Goal: Task Accomplishment & Management: Use online tool/utility

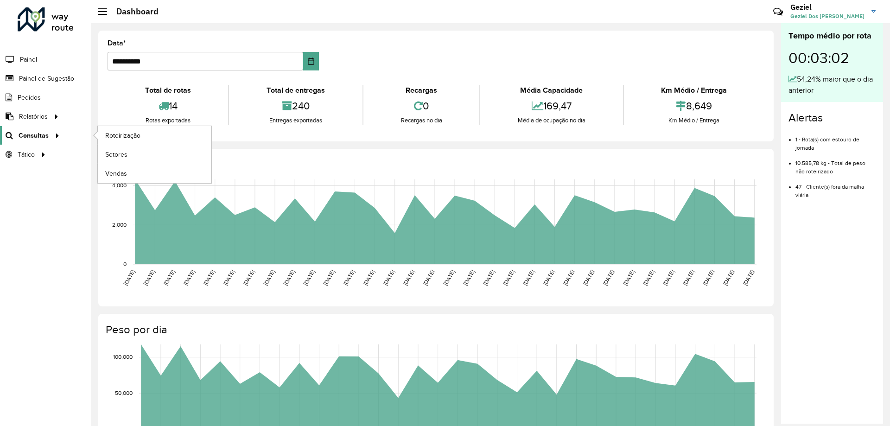
click at [43, 135] on span "Consultas" at bounding box center [34, 136] width 30 height 10
click at [134, 139] on span "Roteirização" at bounding box center [124, 136] width 38 height 10
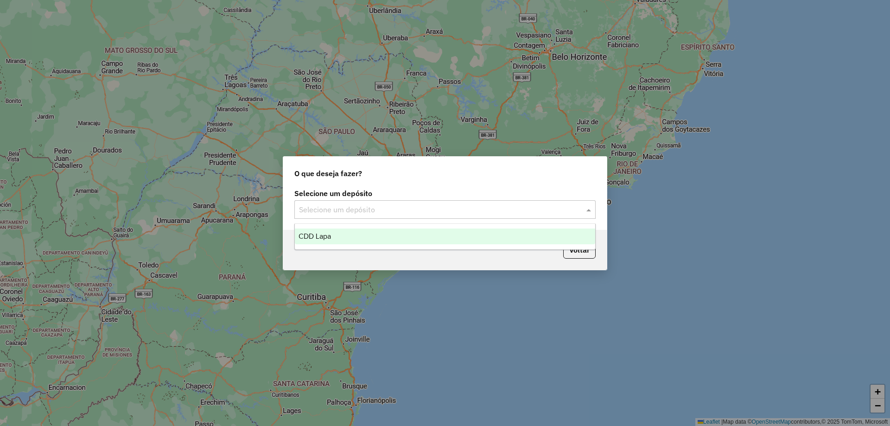
click at [468, 216] on div "Selecione um depósito" at bounding box center [445, 209] width 301 height 19
click at [306, 235] on span "CDD Lapa" at bounding box center [315, 236] width 32 height 8
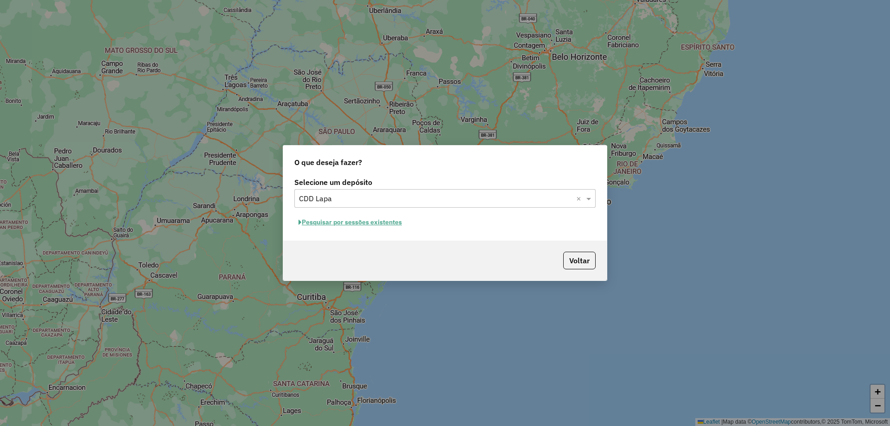
click at [366, 220] on button "Pesquisar por sessões existentes" at bounding box center [351, 222] width 112 height 14
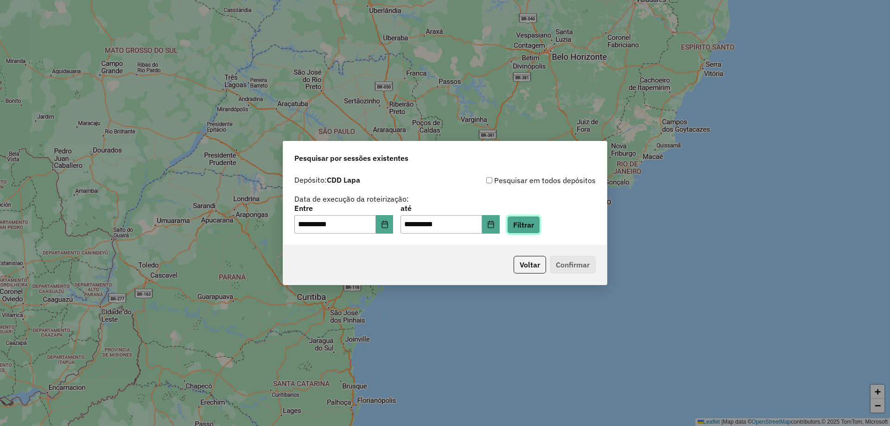
click at [539, 225] on button "Filtrar" at bounding box center [523, 225] width 33 height 18
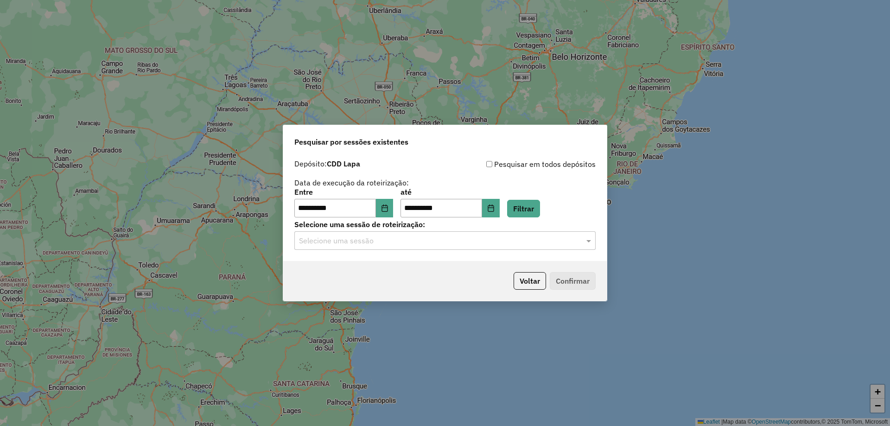
click at [434, 242] on input "text" at bounding box center [436, 241] width 274 height 11
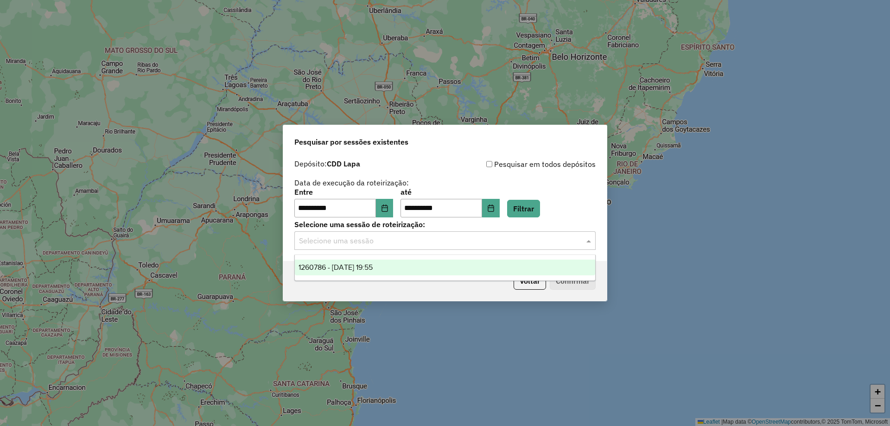
click at [373, 269] on span "1260786 - [DATE] 19:55" at bounding box center [336, 267] width 74 height 8
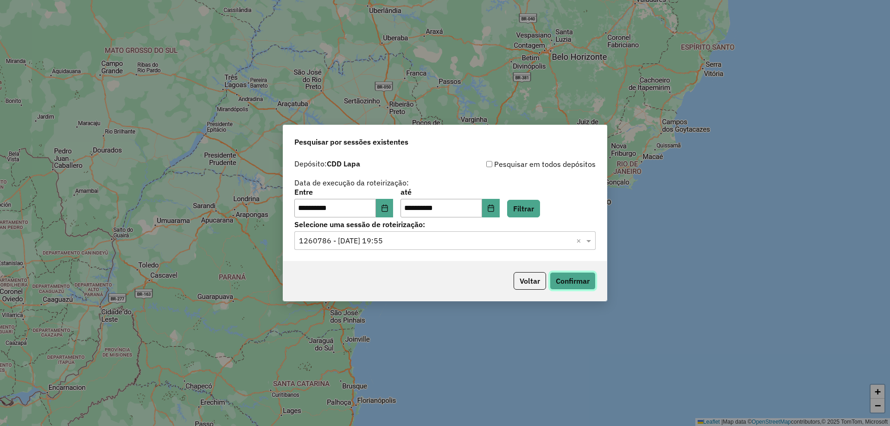
click at [566, 279] on button "Confirmar" at bounding box center [573, 281] width 46 height 18
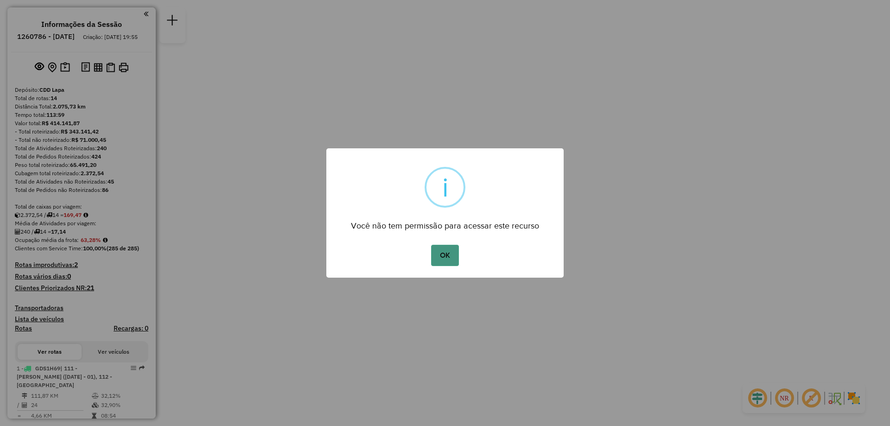
click at [444, 252] on button "OK" at bounding box center [444, 255] width 27 height 21
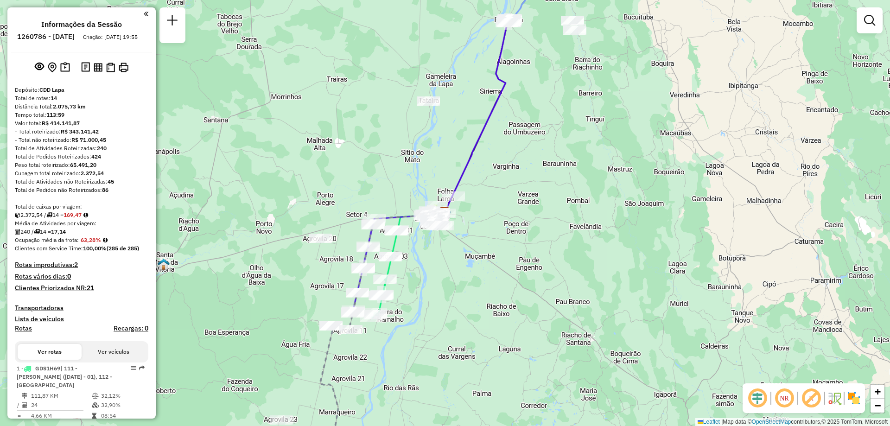
scroll to position [278, 0]
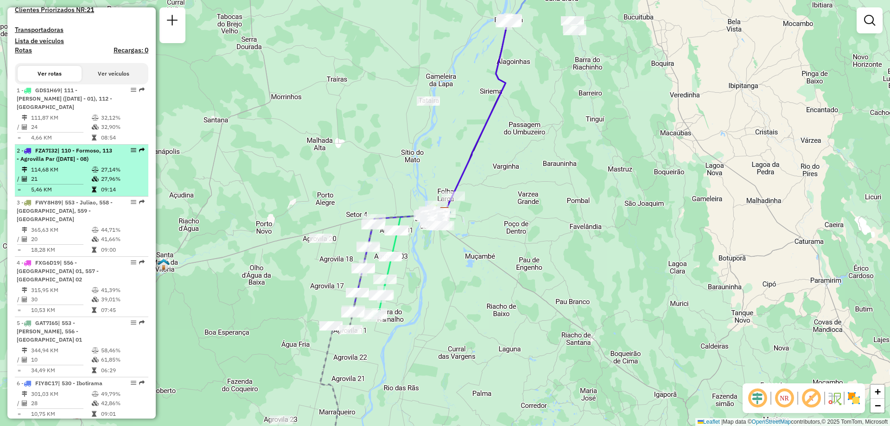
click at [127, 153] on div at bounding box center [131, 150] width 28 height 6
select select "**********"
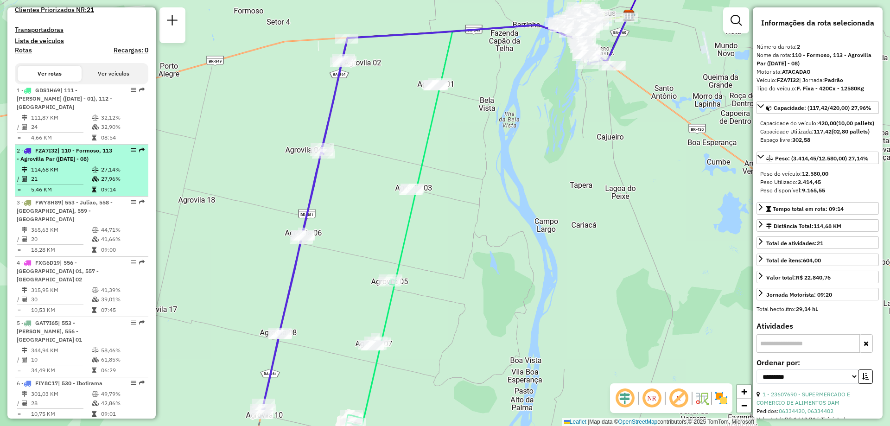
drag, startPoint x: 127, startPoint y: 158, endPoint x: 108, endPoint y: 158, distance: 19.5
click at [107, 158] on div "2 - FZA7I32 | 110 - Formoso, 113 - Agrovilla Par (02 - 04 - 06 - 08)" at bounding box center [66, 155] width 98 height 17
click at [131, 153] on em at bounding box center [134, 150] width 6 height 6
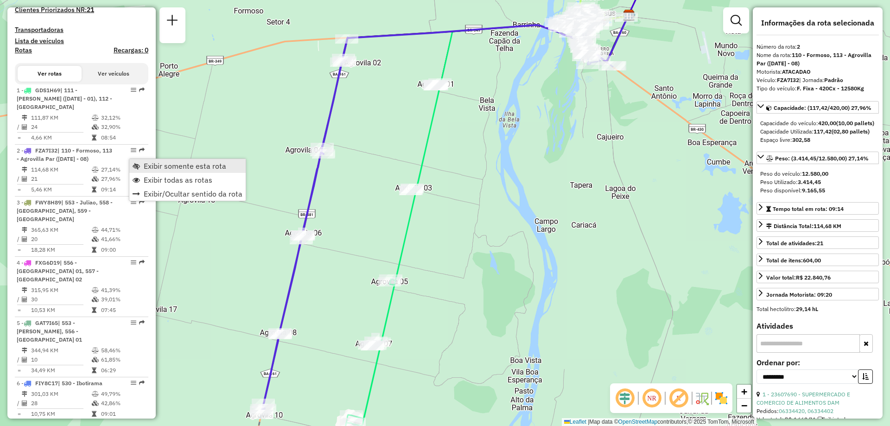
click at [149, 165] on span "Exibir somente esta rota" at bounding box center [185, 165] width 83 height 7
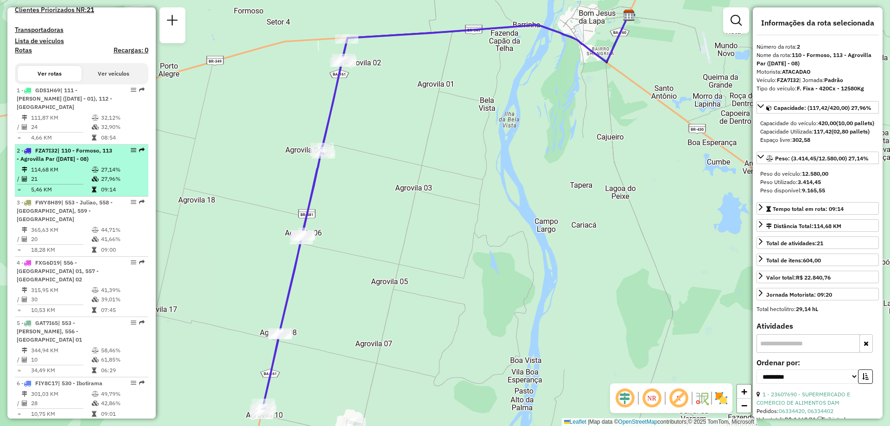
drag, startPoint x: 132, startPoint y: 155, endPoint x: 90, endPoint y: 155, distance: 41.3
click at [90, 155] on span "| 110 - Formoso, 113 - Agrovilla Par (02 - 04 - 06 - 08)" at bounding box center [65, 154] width 96 height 15
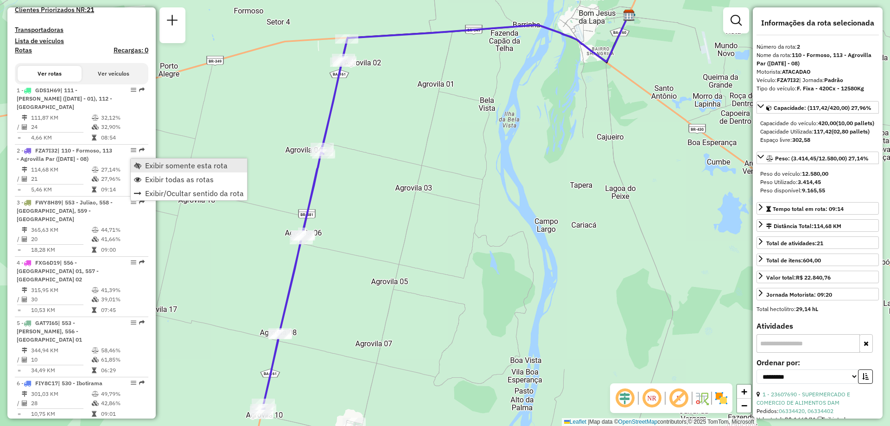
click at [164, 166] on span "Exibir somente esta rota" at bounding box center [186, 165] width 83 height 7
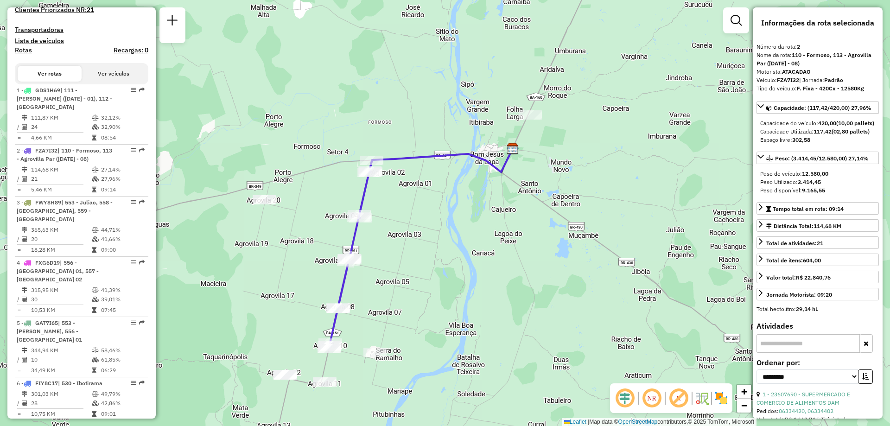
click at [654, 403] on em at bounding box center [652, 398] width 22 height 22
